Goal: Navigation & Orientation: Find specific page/section

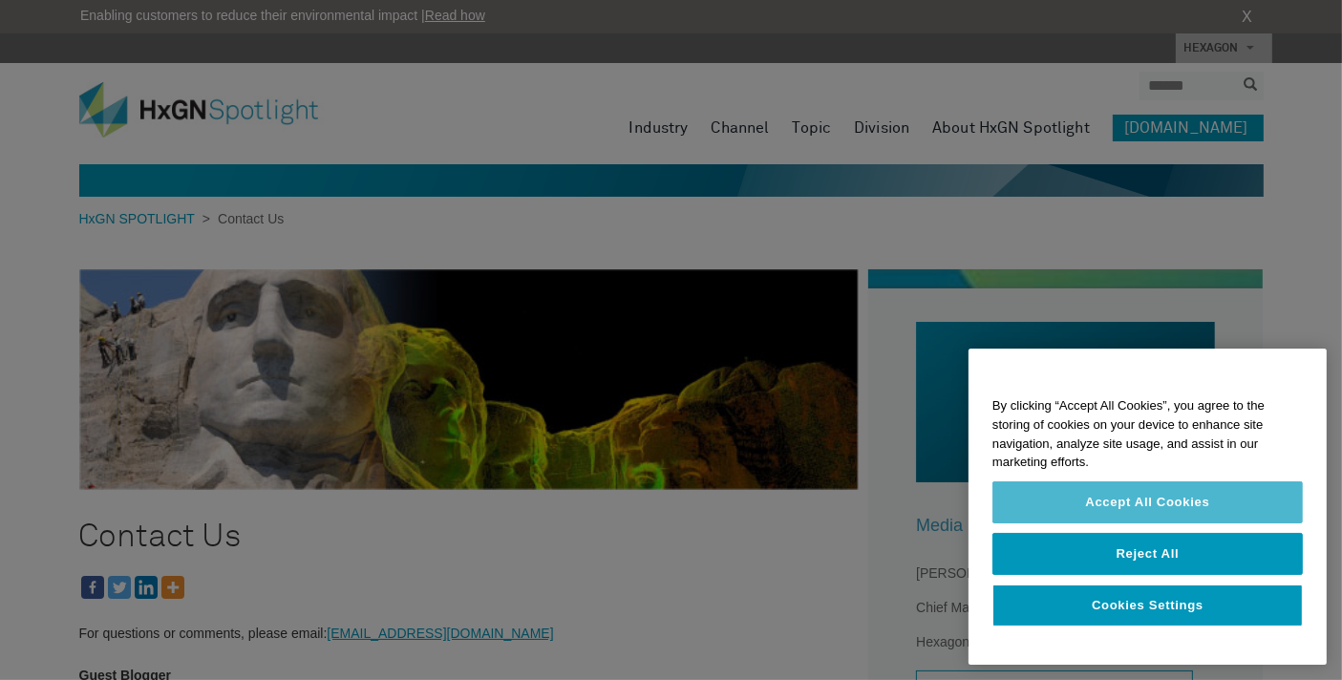
click at [1148, 504] on button "Accept All Cookies" at bounding box center [1148, 503] width 311 height 42
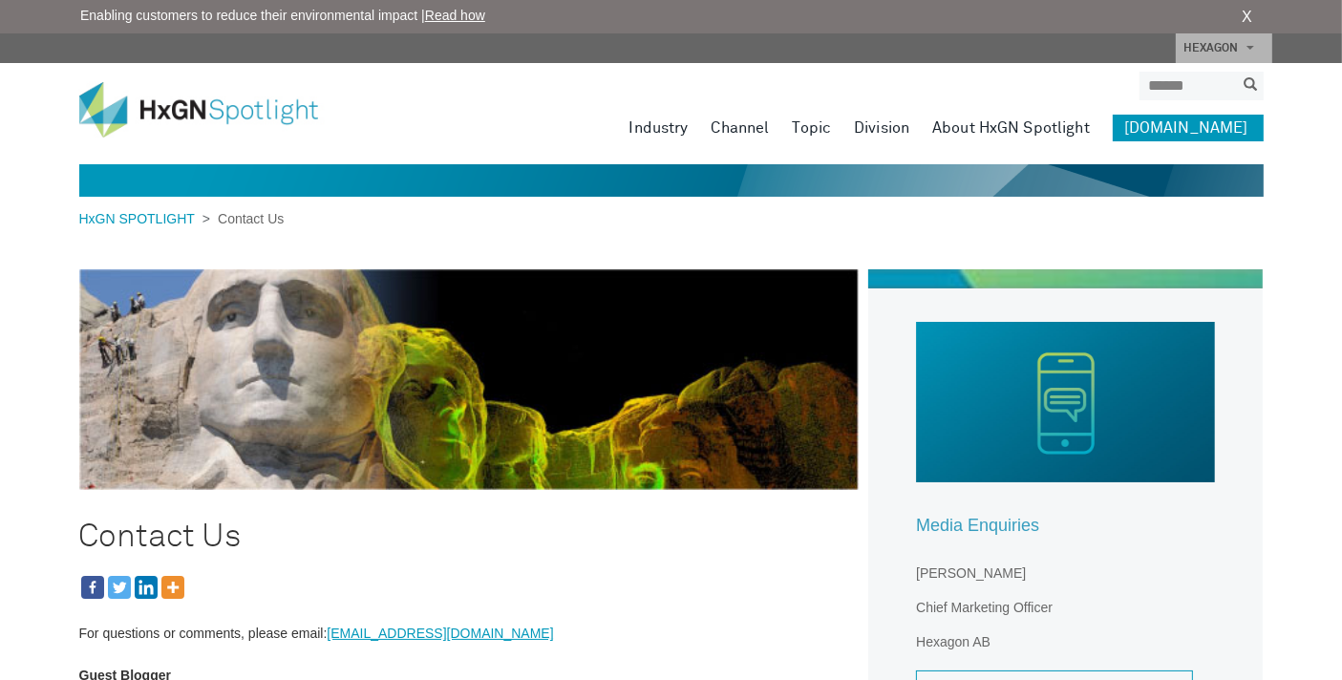
click at [246, 112] on img at bounding box center [213, 109] width 268 height 55
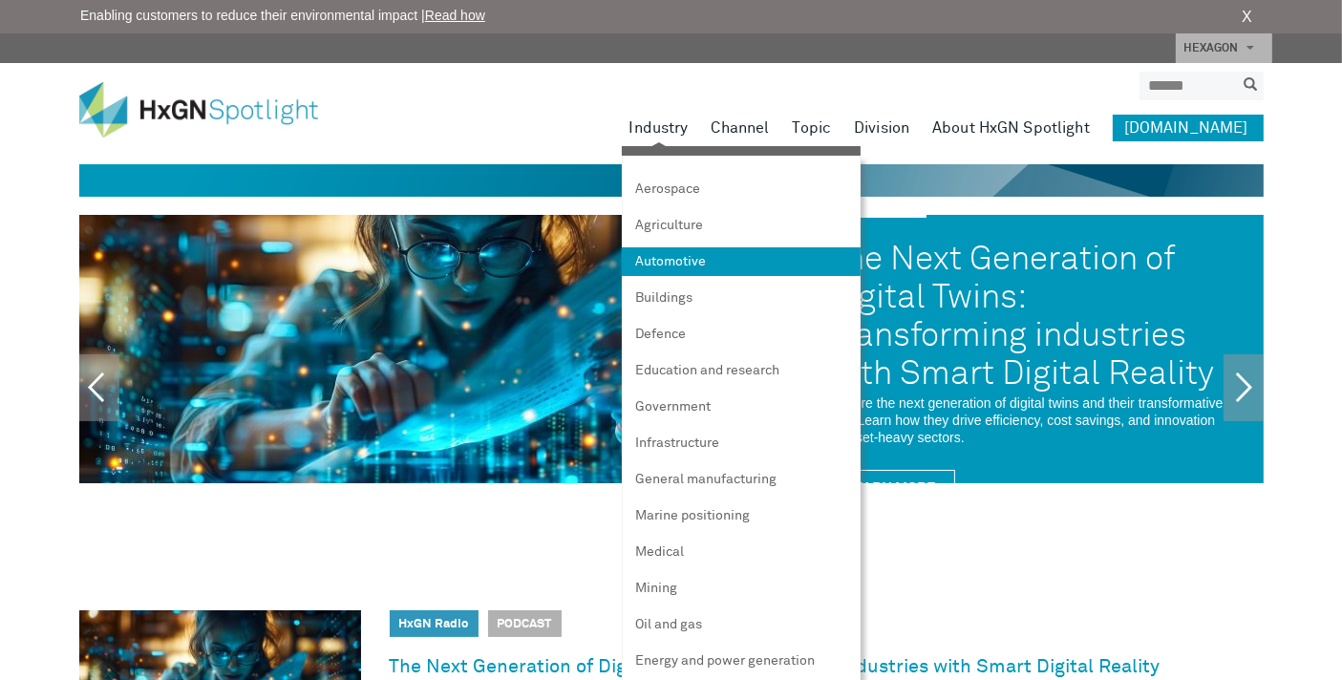
click at [706, 257] on link "Automotive" at bounding box center [741, 261] width 239 height 29
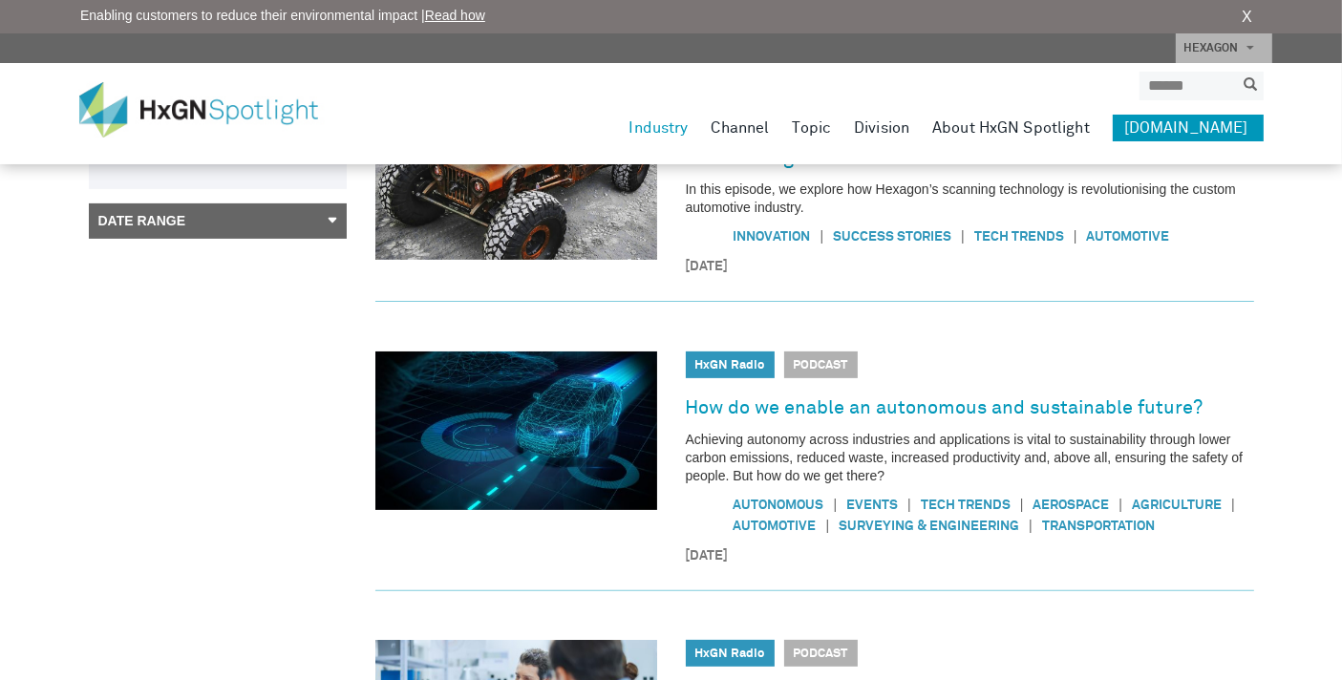
scroll to position [212, 0]
